Goal: Check status

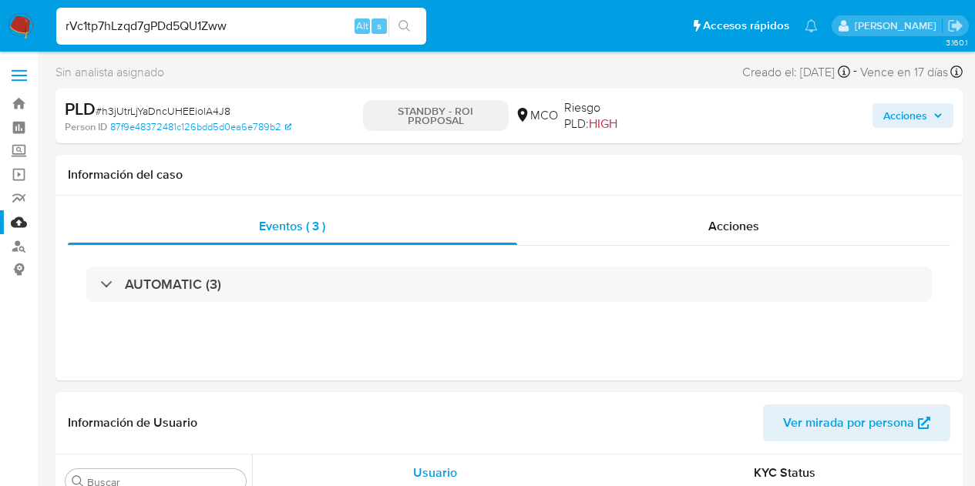
select select "10"
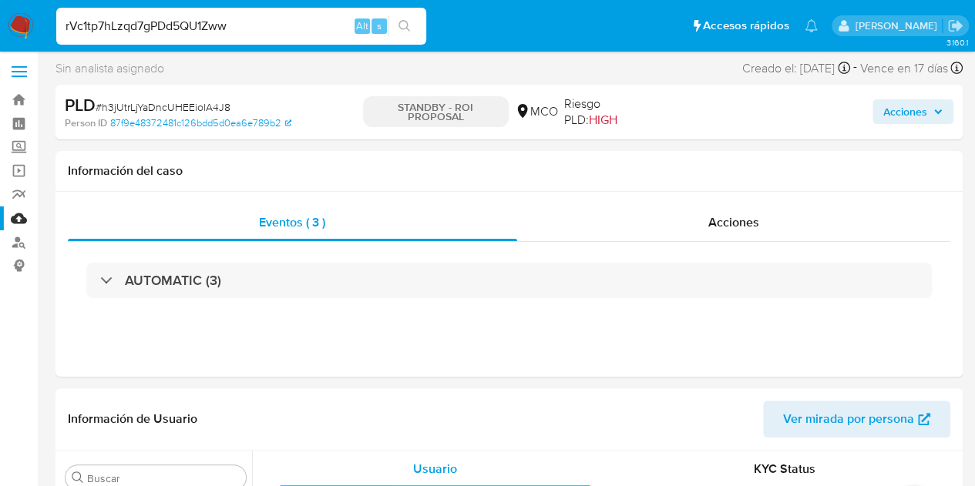
scroll to position [725, 0]
type input "rVc1tp7hLzqd7gPDd5QU1Zww"
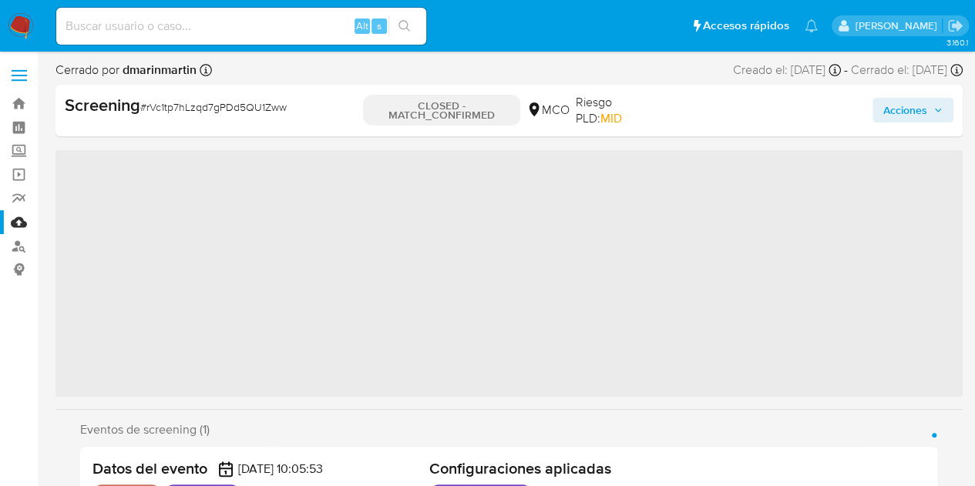
scroll to position [724, 0]
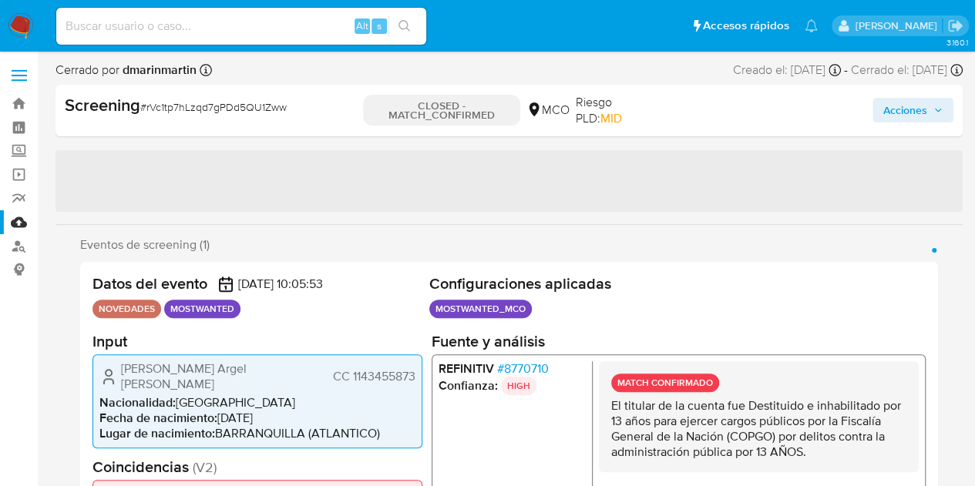
select select "10"
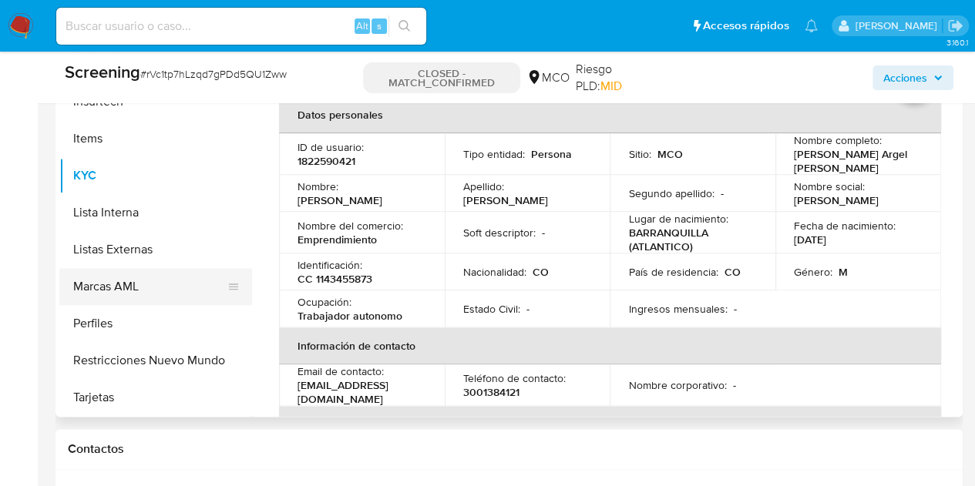
scroll to position [725, 0]
drag, startPoint x: 245, startPoint y: 311, endPoint x: 251, endPoint y: 281, distance: 30.7
click at [250, 263] on ul "Anticipos de dinero Aprobadores Aprobados Archivos adjuntos CBT Cruces y Relaci…" at bounding box center [155, 241] width 193 height 347
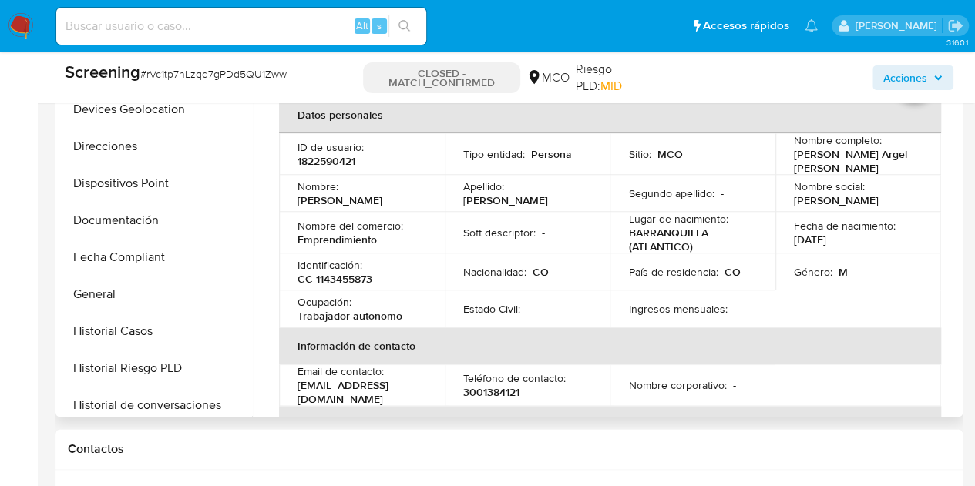
scroll to position [301, 0]
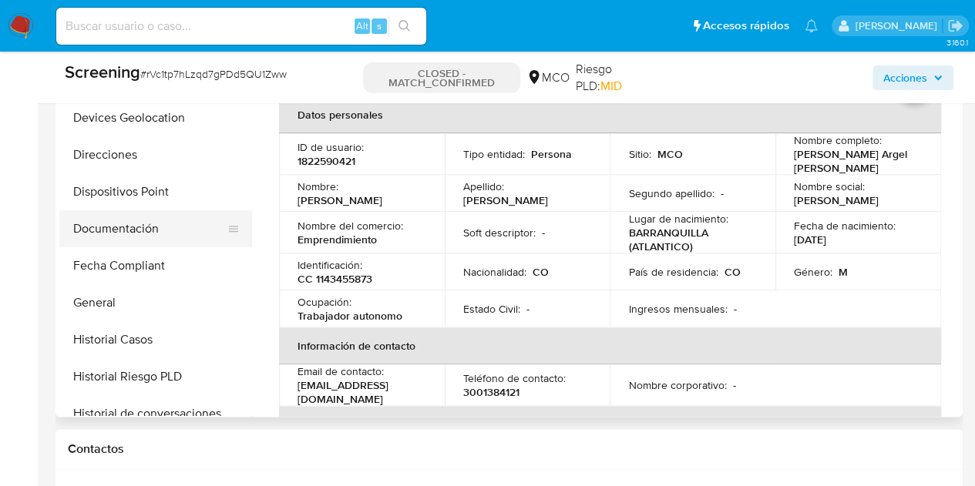
click at [163, 213] on button "Documentación" at bounding box center [149, 228] width 180 height 37
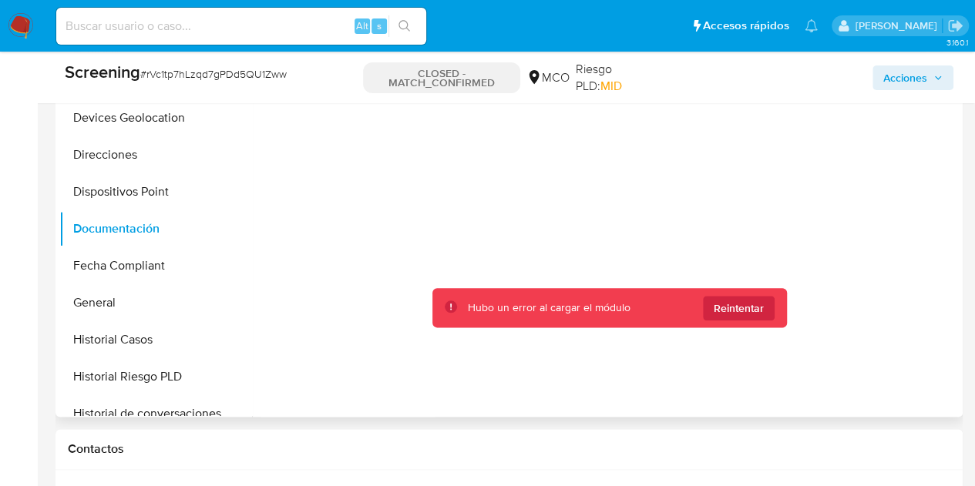
drag, startPoint x: 253, startPoint y: 236, endPoint x: 249, endPoint y: 312, distance: 76.4
click at [249, 312] on div "Buscar Anticipos de dinero Aprobadores Aprobados Archivos adjuntos CBT Cruces y…" at bounding box center [508, 219] width 899 height 394
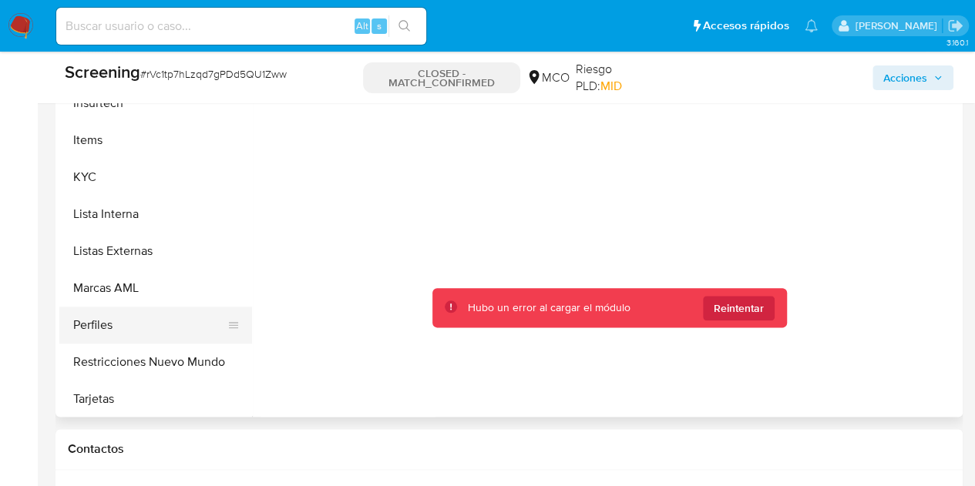
scroll to position [725, 0]
click at [335, 237] on div at bounding box center [609, 288] width 698 height 493
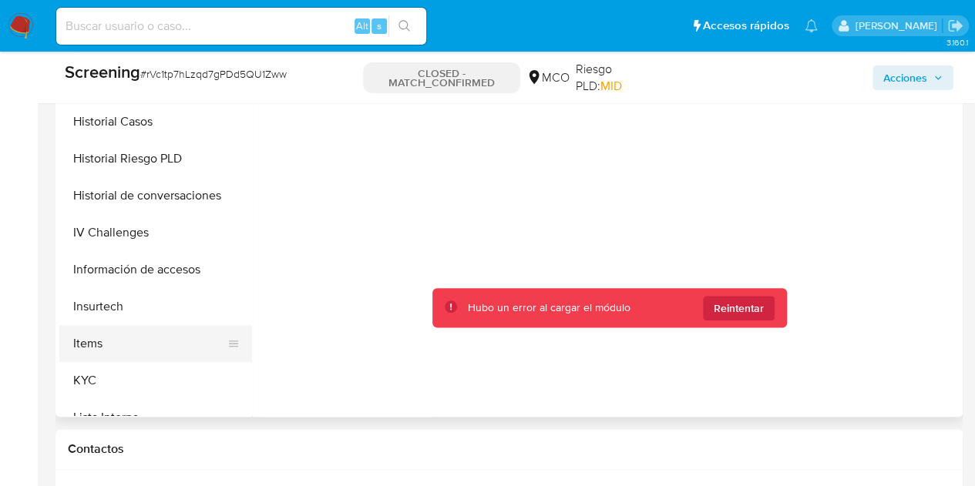
scroll to position [596, 0]
